Goal: Task Accomplishment & Management: Use online tool/utility

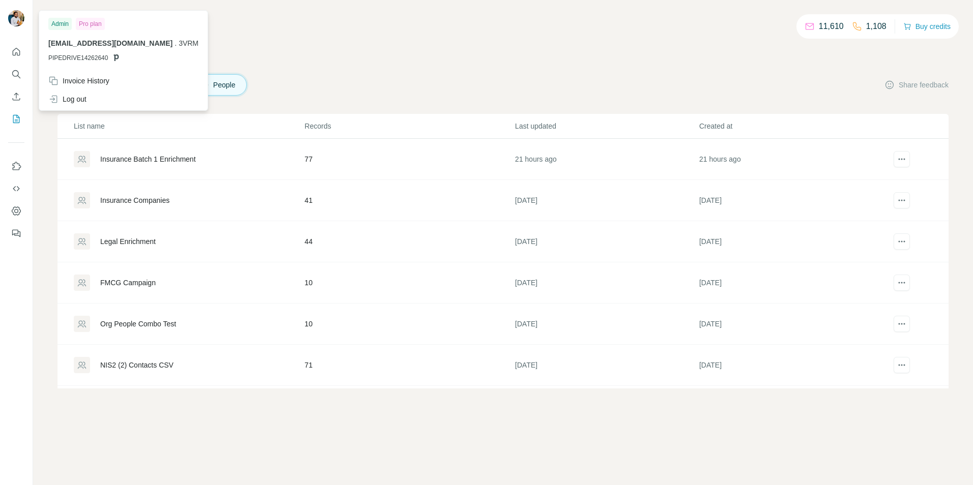
click at [22, 14] on img at bounding box center [16, 18] width 16 height 16
click at [92, 96] on div "Log out" at bounding box center [123, 99] width 162 height 18
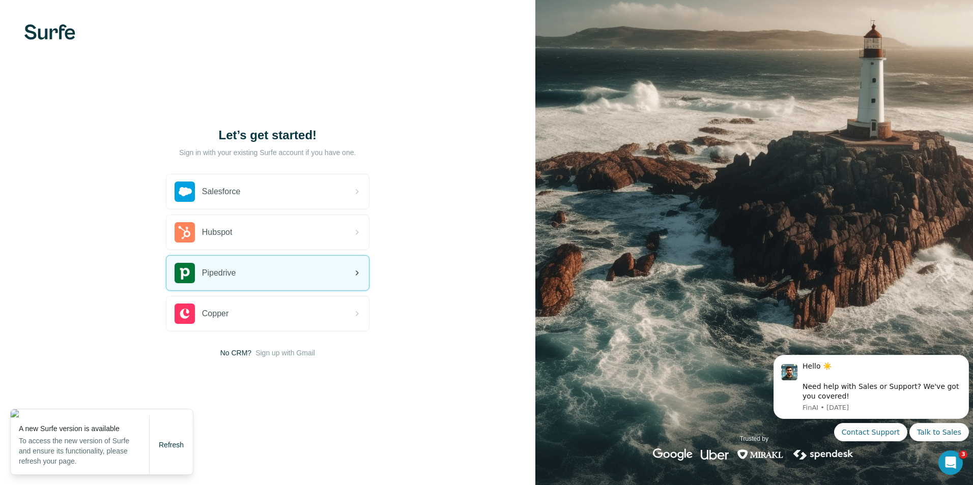
click at [236, 255] on div "Pipedrive" at bounding box center [268, 273] width 204 height 36
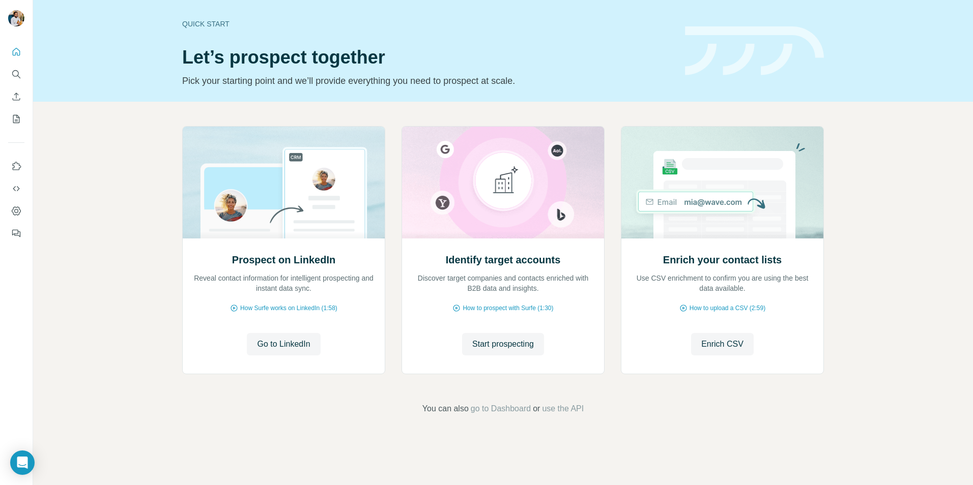
click at [736, 395] on div "Prospect on LinkedIn Reveal contact information for intelligent prospecting and…" at bounding box center [503, 271] width 940 height 338
click at [228, 434] on div "Prospect on LinkedIn Reveal contact information for intelligent prospecting and…" at bounding box center [503, 271] width 940 height 338
click at [714, 342] on span "Enrich CSV" at bounding box center [722, 344] width 42 height 12
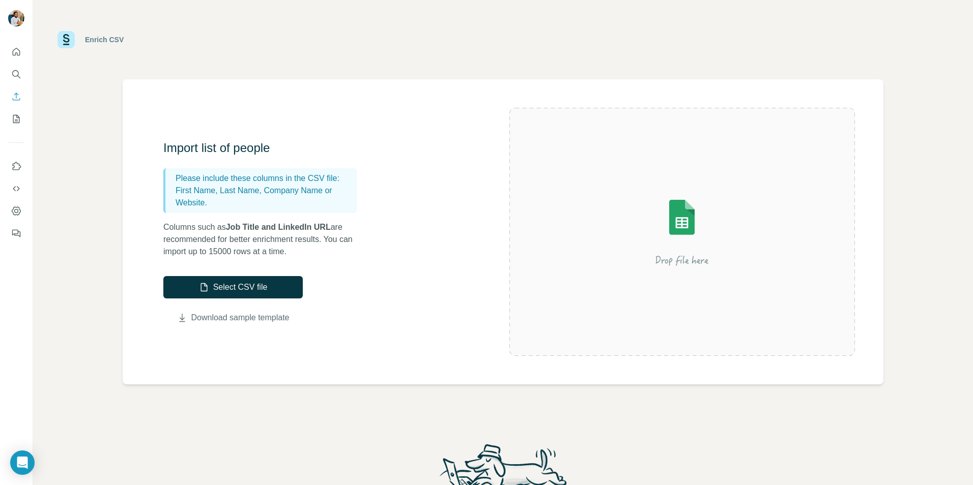
click at [225, 318] on link "Download sample template" at bounding box center [240, 318] width 98 height 12
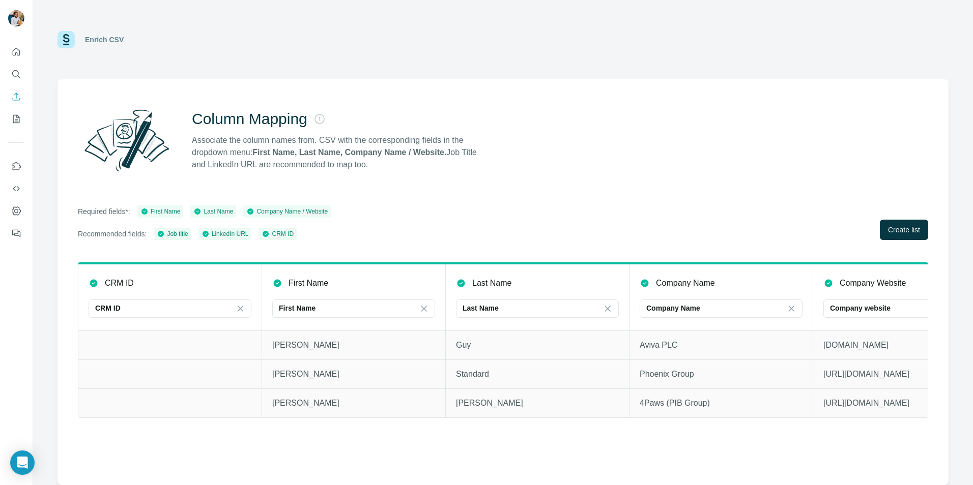
click at [688, 155] on div "Column Mapping Associate the column names from. CSV with the corresponding fiel…" at bounding box center [503, 140] width 850 height 73
click at [893, 221] on button "Create list" at bounding box center [904, 230] width 48 height 20
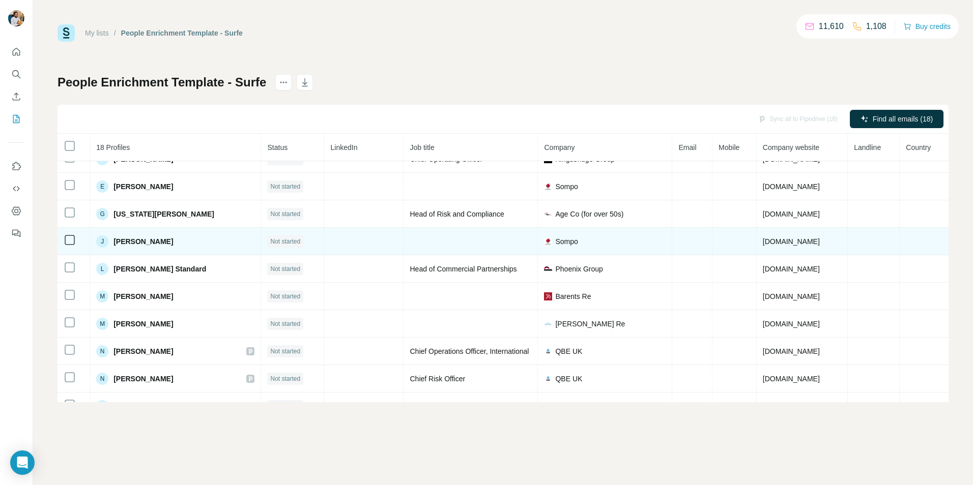
scroll to position [253, 0]
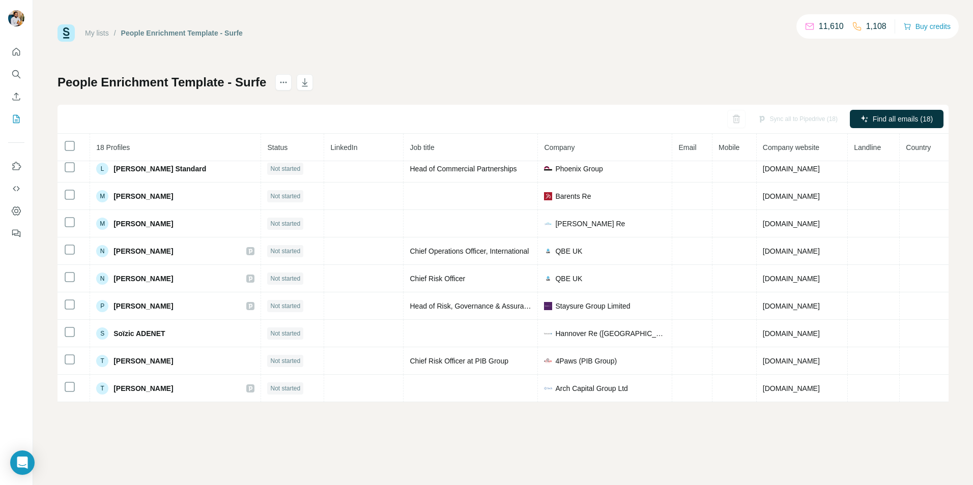
click at [789, 120] on div "Sync all to Pipedrive (18)" at bounding box center [798, 119] width 94 height 18
click at [783, 117] on div "Sync all to Pipedrive (18)" at bounding box center [798, 119] width 94 height 18
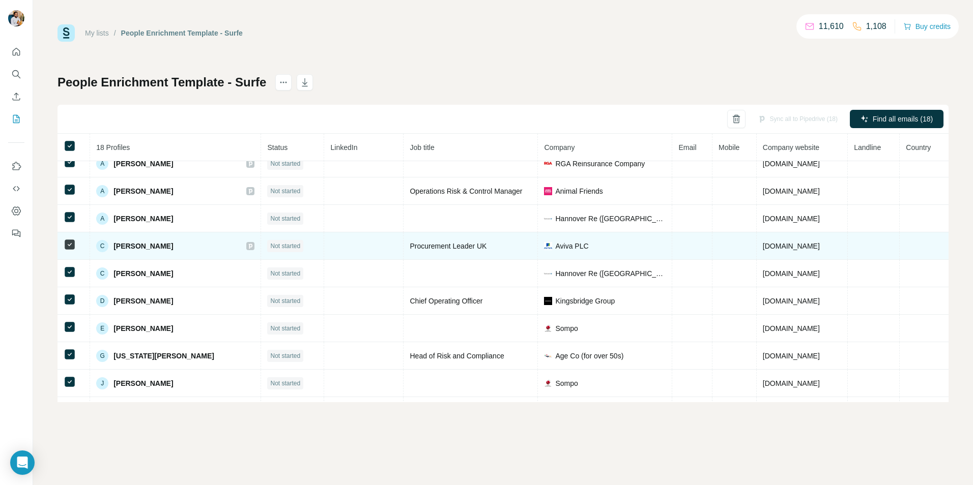
scroll to position [0, 0]
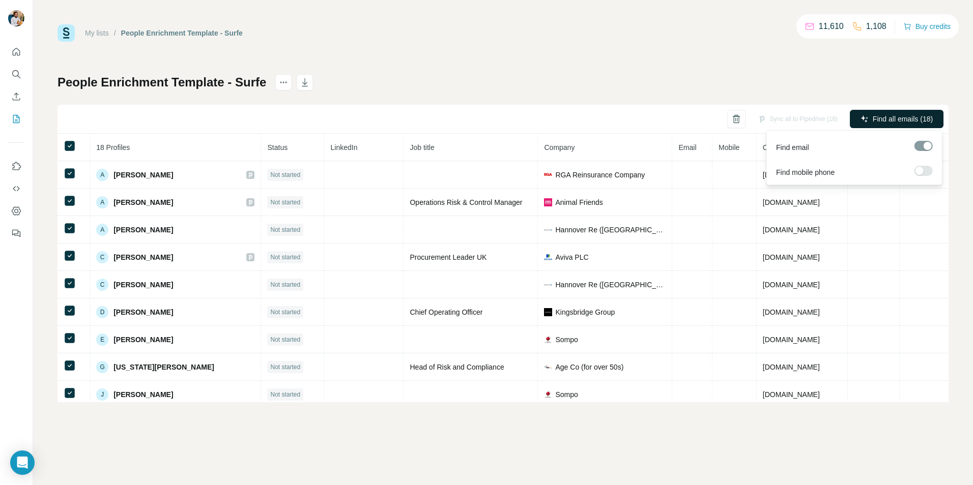
click at [887, 120] on span "Find all emails (18)" at bounding box center [903, 119] width 60 height 10
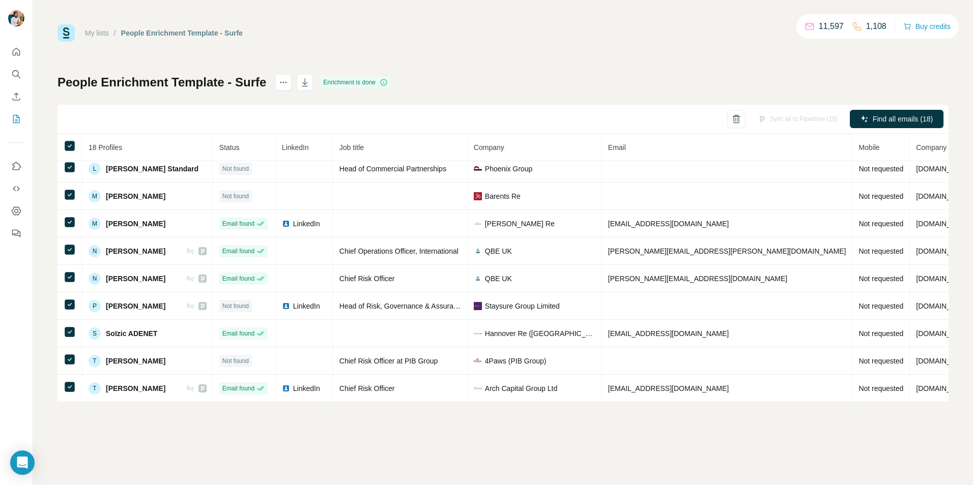
scroll to position [259, 0]
click at [785, 120] on div "Sync all to Pipedrive (18)" at bounding box center [798, 119] width 94 height 18
click at [783, 120] on div "Sync all to Pipedrive (18)" at bounding box center [798, 119] width 94 height 18
click at [415, 88] on div "People Enrichment Template - Surfe Enrichment is done Sync all to Pipedrive (18…" at bounding box center [503, 238] width 891 height 328
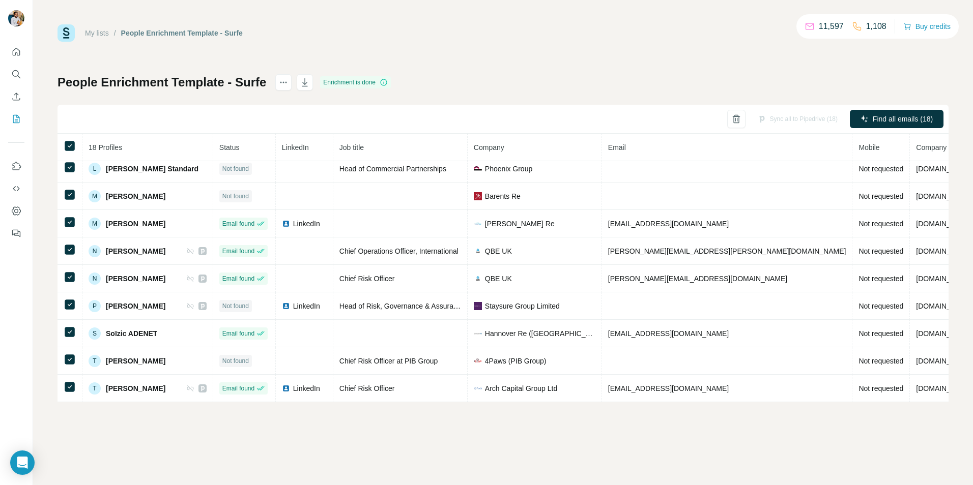
drag, startPoint x: 596, startPoint y: 76, endPoint x: 550, endPoint y: 91, distance: 49.1
click at [597, 75] on div "People Enrichment Template - Surfe Enrichment is done Sync all to Pipedrive (18…" at bounding box center [503, 238] width 891 height 328
click at [64, 145] on icon at bounding box center [70, 146] width 12 height 12
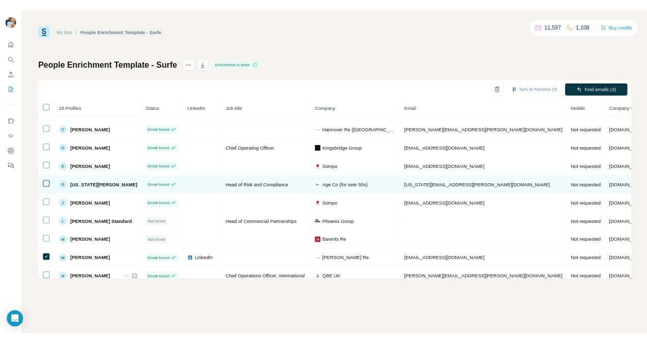
scroll to position [0, 0]
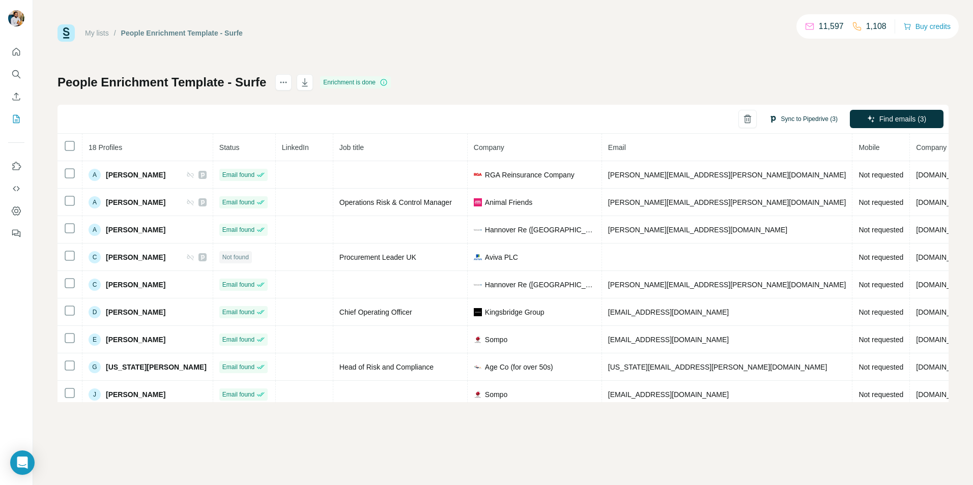
click at [800, 122] on button "Sync to Pipedrive (3)" at bounding box center [803, 118] width 83 height 15
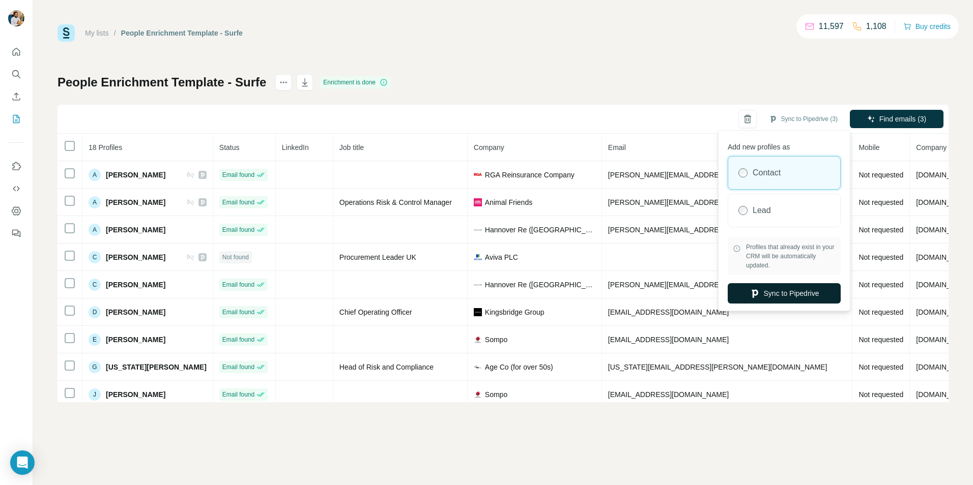
click at [775, 294] on button "Sync to Pipedrive" at bounding box center [784, 293] width 113 height 20
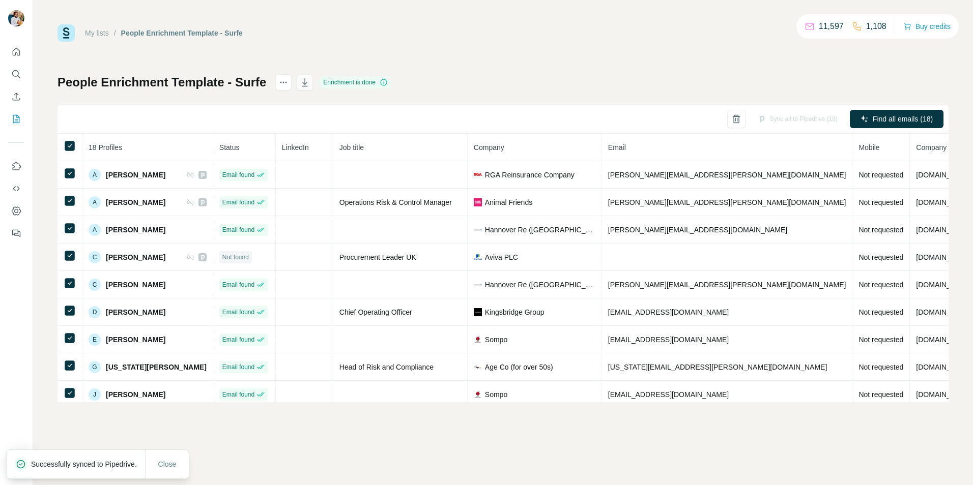
click at [308, 82] on icon "button" at bounding box center [305, 82] width 10 height 10
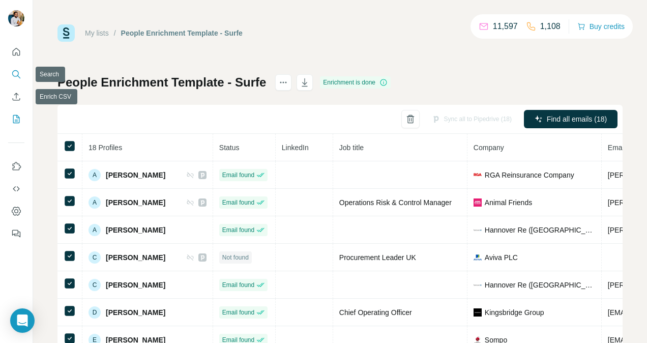
click at [11, 78] on icon "Search" at bounding box center [16, 74] width 10 height 10
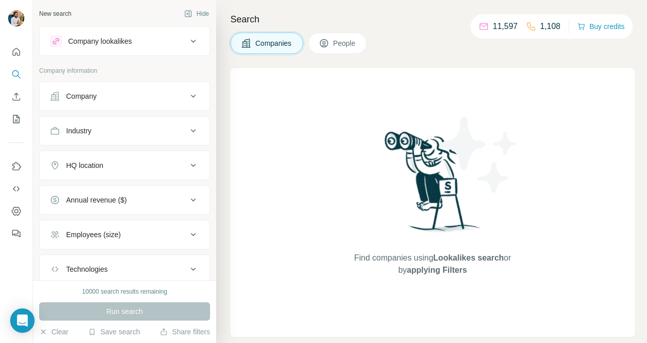
click at [327, 40] on icon at bounding box center [324, 43] width 10 height 10
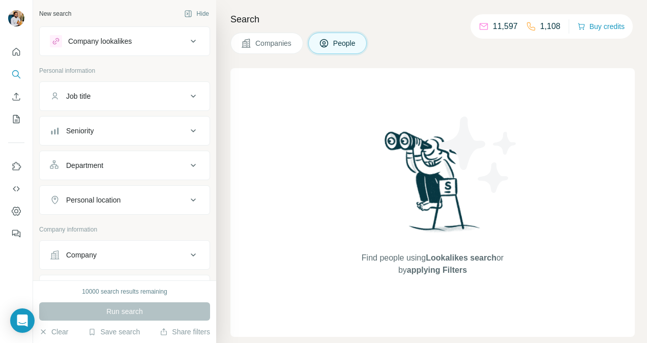
click at [128, 38] on div "Company lookalikes" at bounding box center [100, 41] width 64 height 10
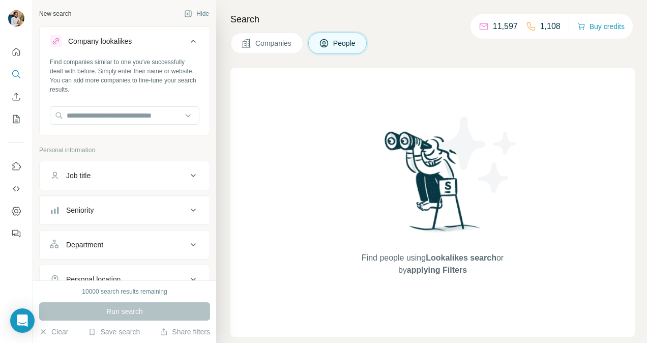
click at [128, 38] on div "Company lookalikes" at bounding box center [100, 41] width 64 height 10
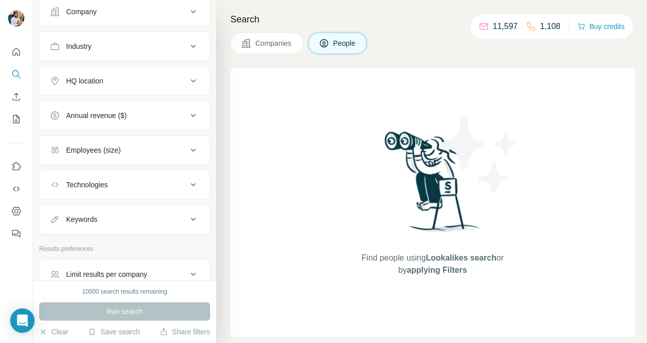
scroll to position [294, 0]
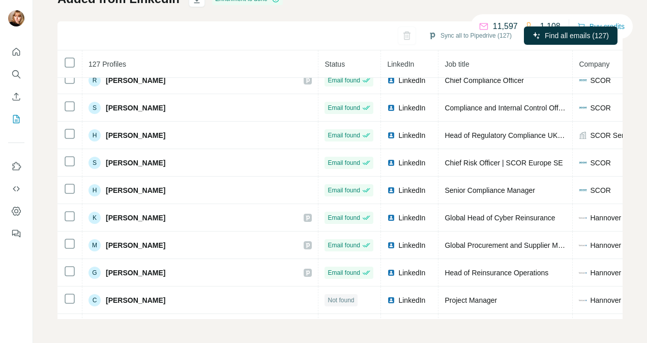
scroll to position [3254, 0]
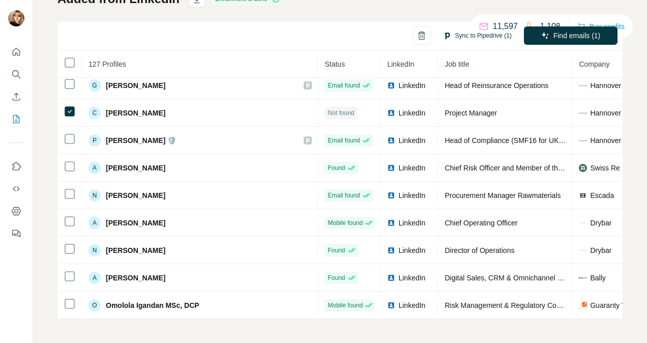
drag, startPoint x: 450, startPoint y: 33, endPoint x: 461, endPoint y: 37, distance: 11.6
click at [450, 33] on button "Sync to Pipedrive (1)" at bounding box center [477, 35] width 83 height 15
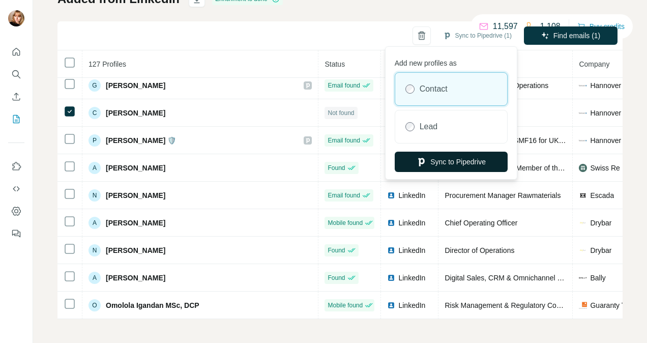
click at [474, 157] on button "Sync to Pipedrive" at bounding box center [451, 162] width 113 height 20
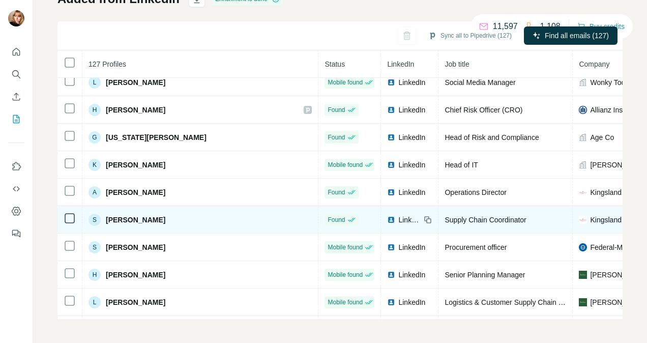
scroll to position [1167, 0]
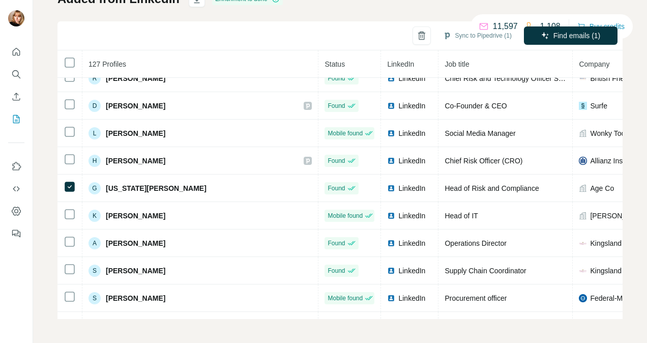
click at [449, 33] on button "Sync to Pipedrive (1)" at bounding box center [477, 35] width 83 height 15
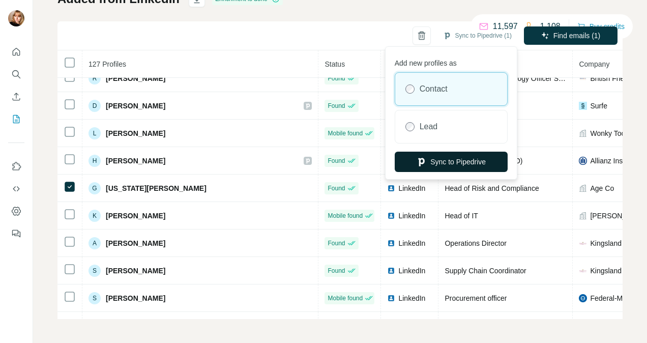
click at [477, 164] on button "Sync to Pipedrive" at bounding box center [451, 162] width 113 height 20
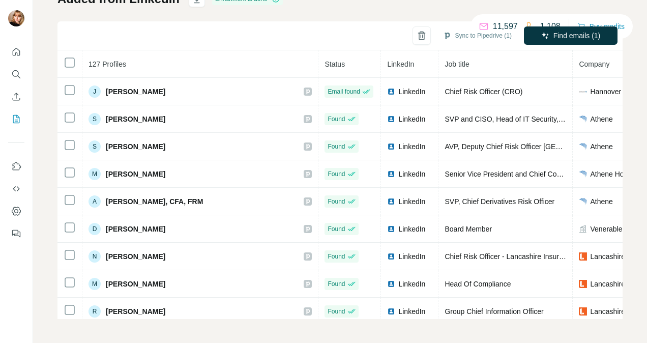
scroll to position [33, 0]
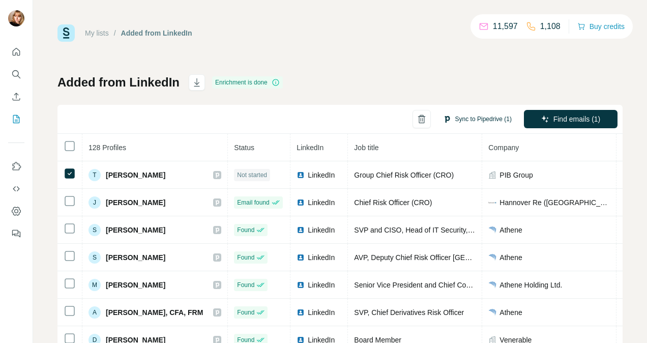
click at [468, 124] on button "Sync to Pipedrive (1)" at bounding box center [477, 118] width 83 height 15
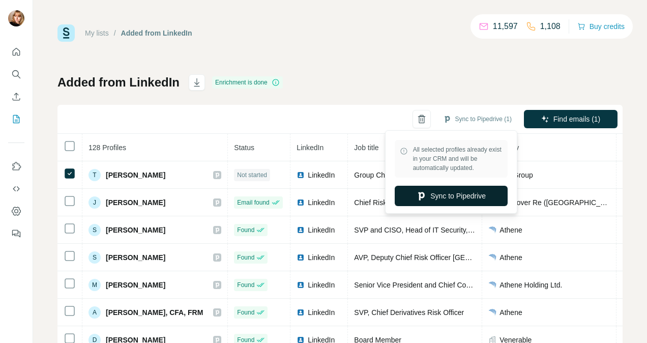
click at [450, 197] on button "Sync to Pipedrive" at bounding box center [451, 196] width 113 height 20
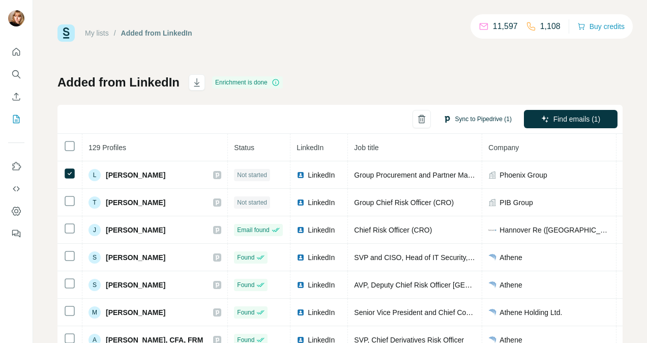
click at [456, 122] on button "Sync to Pipedrive (1)" at bounding box center [477, 118] width 83 height 15
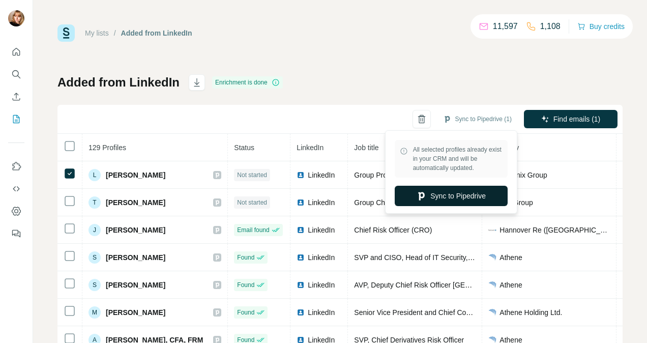
click at [446, 190] on button "Sync to Pipedrive" at bounding box center [451, 196] width 113 height 20
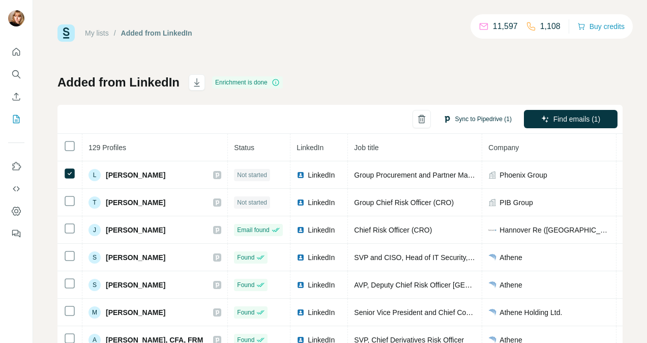
click at [453, 117] on button "Sync to Pipedrive (1)" at bounding box center [477, 118] width 83 height 15
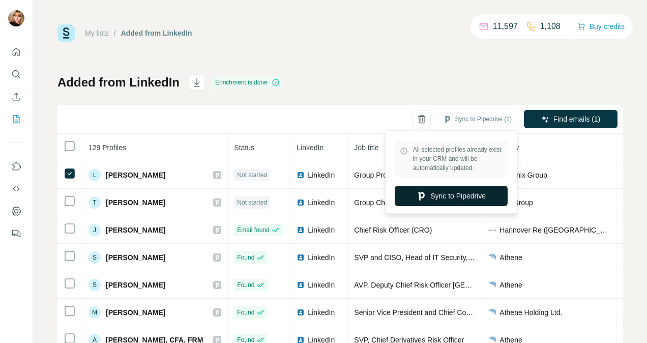
click at [455, 195] on button "Sync to Pipedrive" at bounding box center [451, 196] width 113 height 20
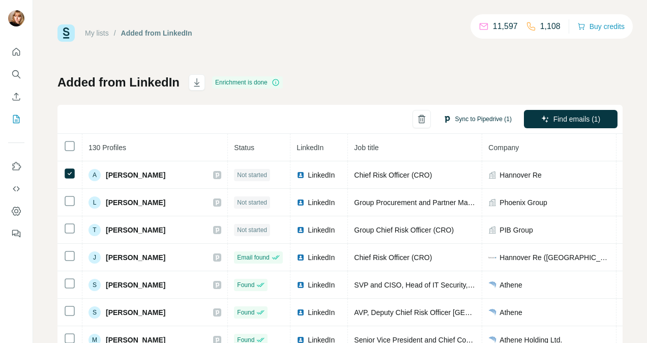
click at [483, 112] on button "Sync to Pipedrive (1)" at bounding box center [477, 118] width 83 height 15
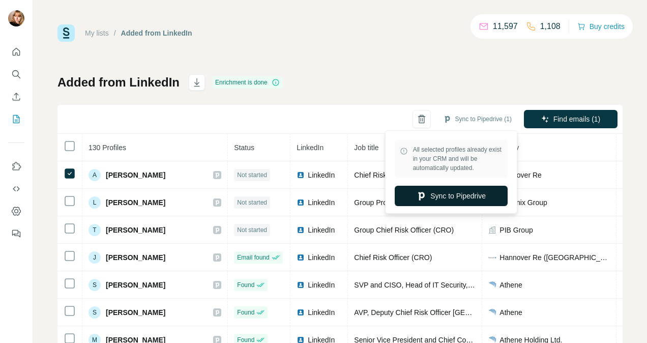
click at [452, 197] on button "Sync to Pipedrive" at bounding box center [451, 196] width 113 height 20
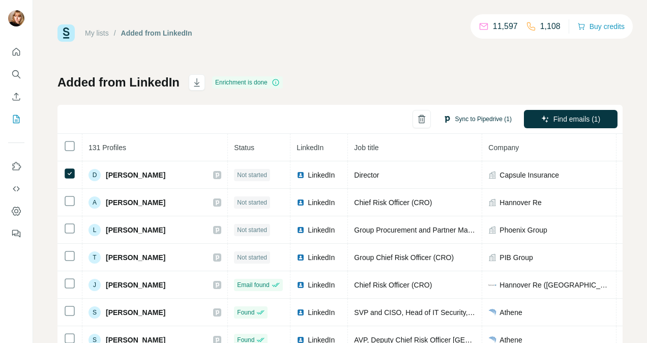
click at [475, 119] on button "Sync to Pipedrive (1)" at bounding box center [477, 118] width 83 height 15
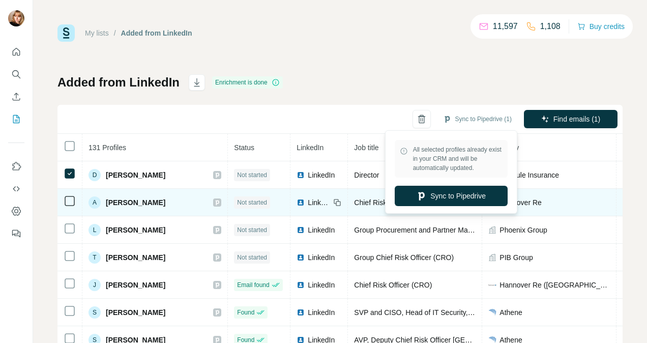
drag, startPoint x: 472, startPoint y: 203, endPoint x: 465, endPoint y: 205, distance: 7.3
click at [472, 204] on button "Sync to Pipedrive" at bounding box center [451, 196] width 113 height 20
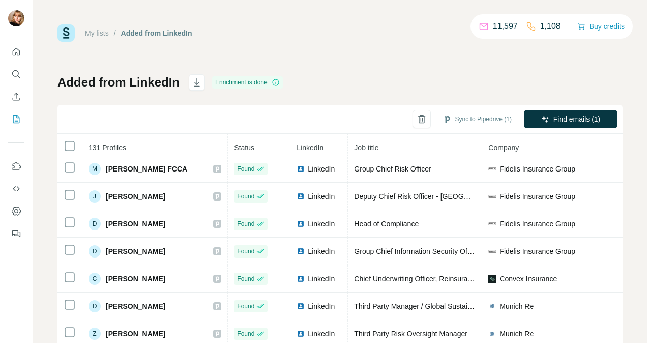
scroll to position [517, 0]
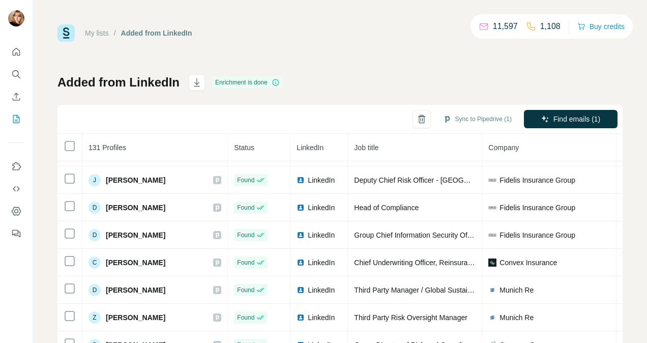
click at [390, 50] on div "My lists / Added from LinkedIn 11,597 1,108 Buy credits Added from LinkedIn Enr…" at bounding box center [340, 213] width 565 height 378
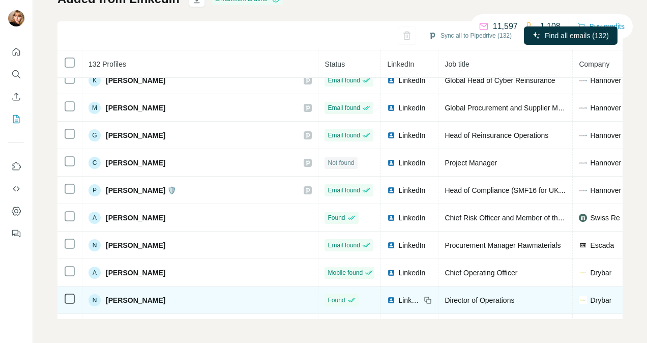
scroll to position [3391, 0]
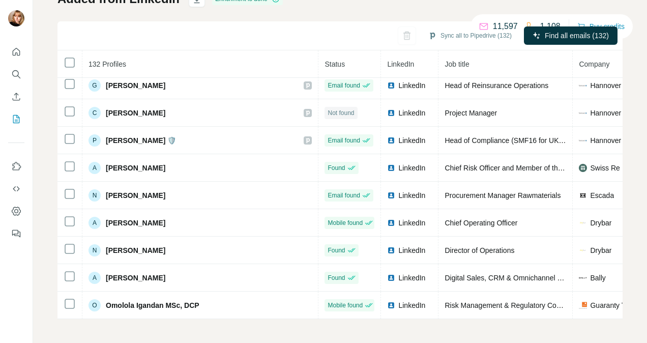
click at [129, 332] on div "My lists / Added from LinkedIn 11,597 1,108 Buy credits Added from LinkedIn Enr…" at bounding box center [340, 171] width 614 height 343
